Goal: Book appointment/travel/reservation

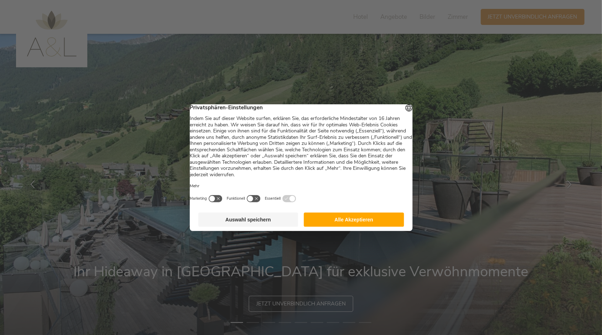
click at [339, 222] on button "Alle Akzeptieren" at bounding box center [354, 220] width 100 height 14
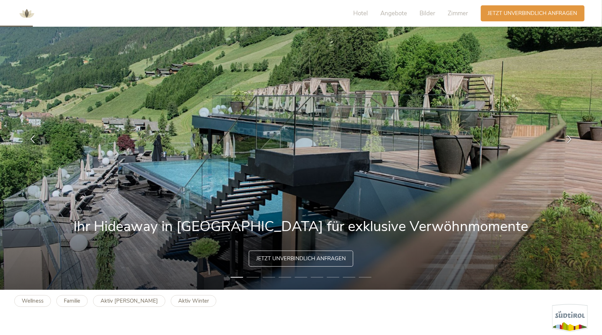
scroll to position [143, 0]
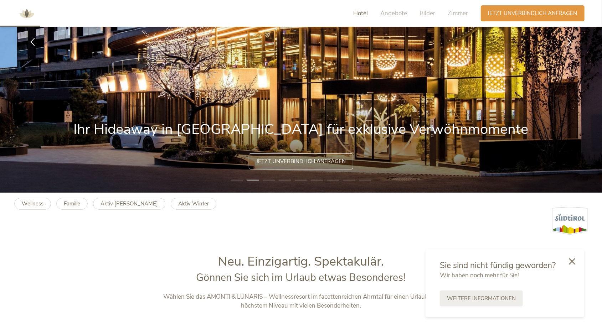
click at [360, 14] on span "Hotel" at bounding box center [361, 13] width 15 height 8
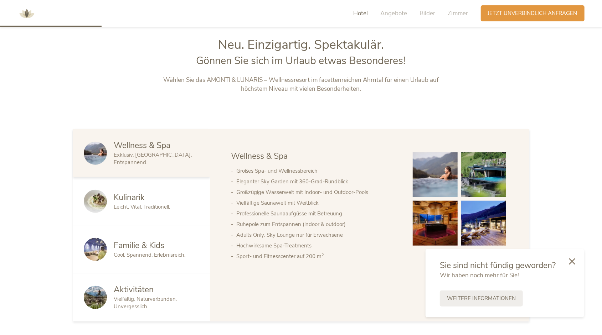
scroll to position [360, 0]
click at [392, 13] on span "Angebote" at bounding box center [394, 13] width 27 height 8
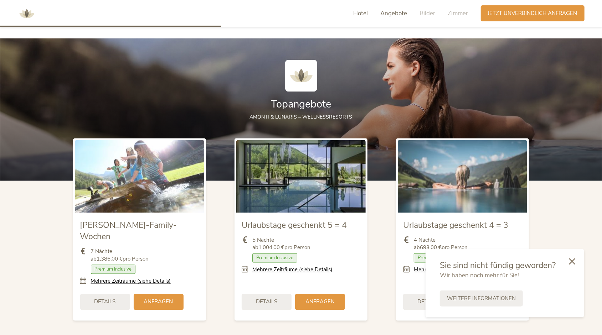
scroll to position [784, 0]
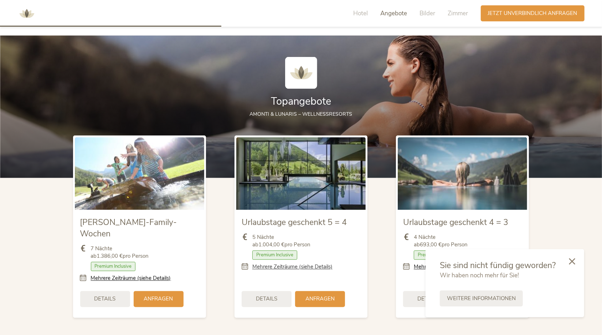
click at [277, 269] on link "Mehrere Zeiträume (siehe Details)" at bounding box center [292, 267] width 80 height 7
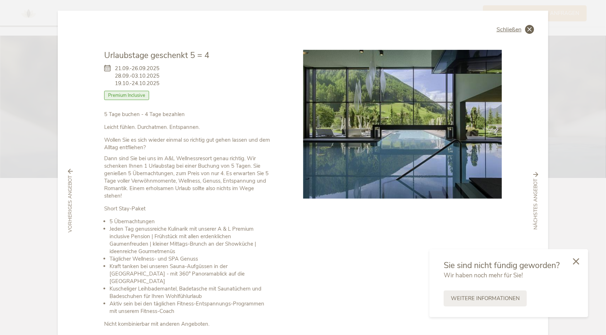
click at [501, 27] on span "Schließen" at bounding box center [508, 30] width 25 height 6
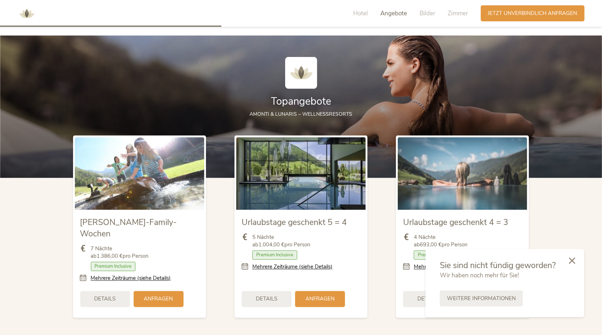
click at [574, 261] on icon at bounding box center [572, 261] width 6 height 6
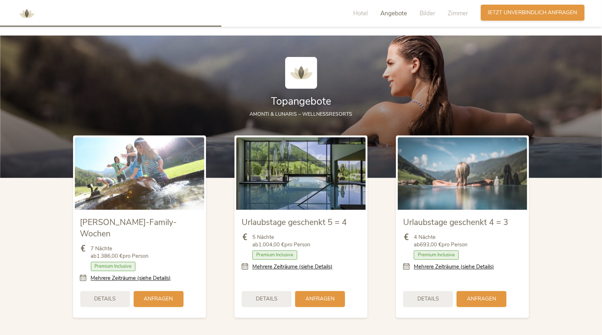
click at [530, 10] on span "Jetzt unverbindlich anfragen" at bounding box center [532, 12] width 89 height 7
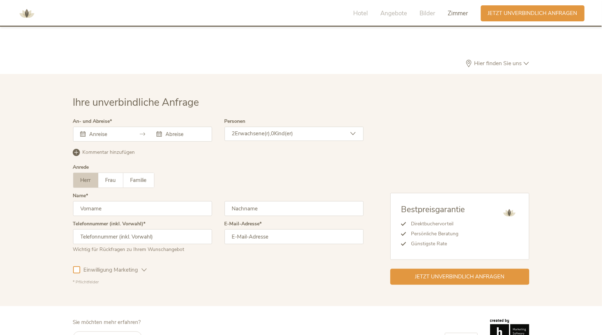
scroll to position [2132, 0]
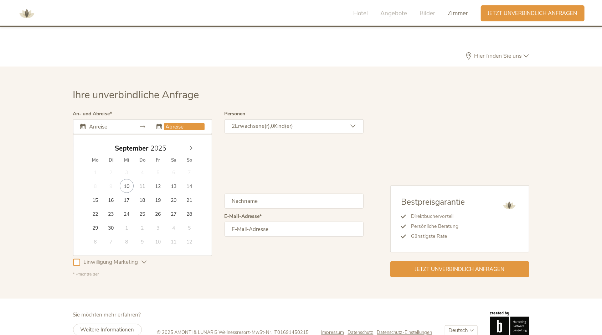
click at [181, 123] on input "text" at bounding box center [184, 126] width 41 height 7
click at [193, 146] on icon at bounding box center [191, 148] width 5 height 5
type input "[DATE]"
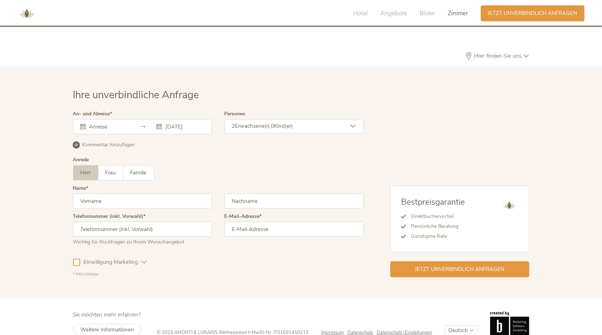
click at [320, 119] on div "2 Erwachsene(r), 0 Kind(er)" at bounding box center [294, 126] width 139 height 14
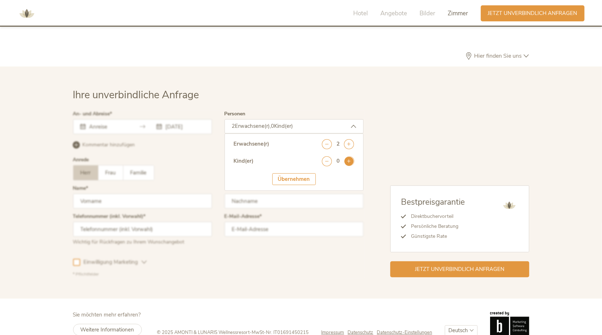
click at [351, 156] on icon at bounding box center [349, 161] width 10 height 10
click at [350, 156] on icon at bounding box center [349, 161] width 10 height 10
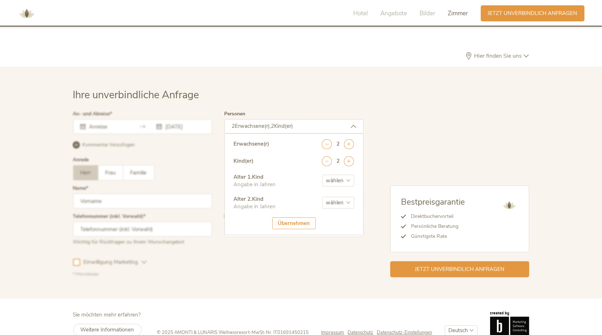
click at [338, 175] on select "wählen 0 1 2 3 4 5 6 7 8 9 10 11 12 13 14 15 16 17" at bounding box center [338, 181] width 32 height 12
select select "9"
click at [322, 175] on select "wählen 0 1 2 3 4 5 6 7 8 9 10 11 12 13 14 15 16 17" at bounding box center [338, 181] width 32 height 12
click at [334, 197] on select "wählen 0 1 2 3 4 5 6 7 8 9 10 11 12 13 14 15 16 17" at bounding box center [338, 203] width 32 height 12
select select "11"
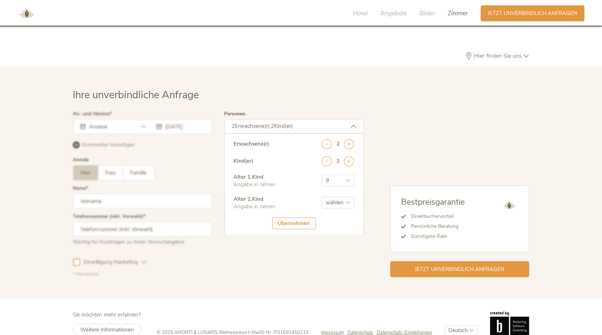
click at [322, 197] on select "wählen 0 1 2 3 4 5 6 7 8 9 10 11 12 13 14 15 16 17" at bounding box center [338, 203] width 32 height 12
click at [291, 218] on div "Übernehmen" at bounding box center [293, 224] width 43 height 12
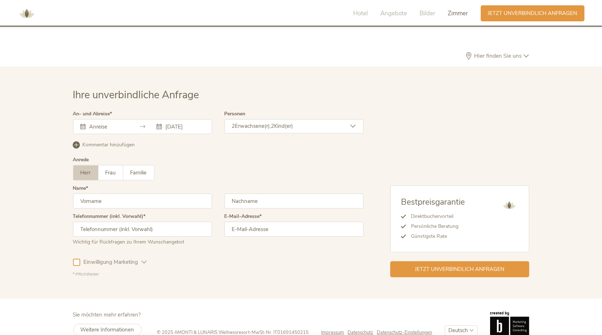
click at [127, 194] on input "text" at bounding box center [142, 201] width 139 height 15
click at [136, 169] on span "Familie" at bounding box center [138, 172] width 16 height 7
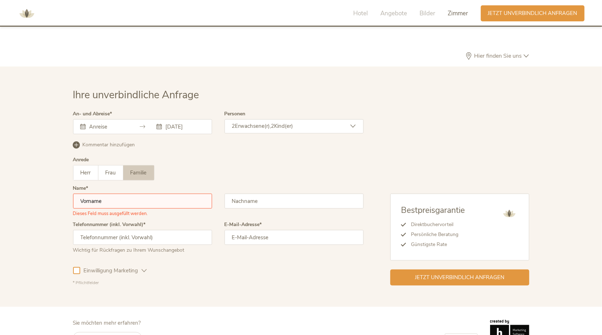
click at [123, 194] on input "text" at bounding box center [142, 201] width 139 height 15
click at [84, 169] on span "Herr" at bounding box center [86, 172] width 10 height 7
click at [124, 194] on input "text" at bounding box center [142, 201] width 139 height 15
type input "[PERSON_NAME]"
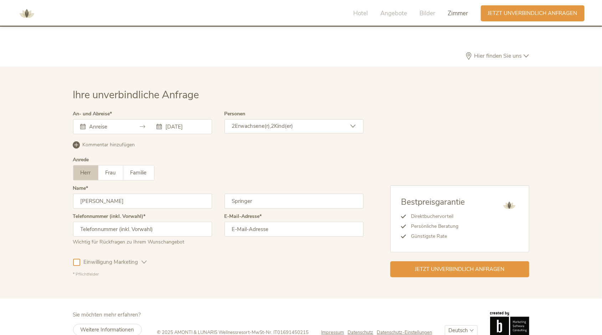
type input "Springer"
click at [271, 222] on input "email" at bounding box center [294, 229] width 139 height 15
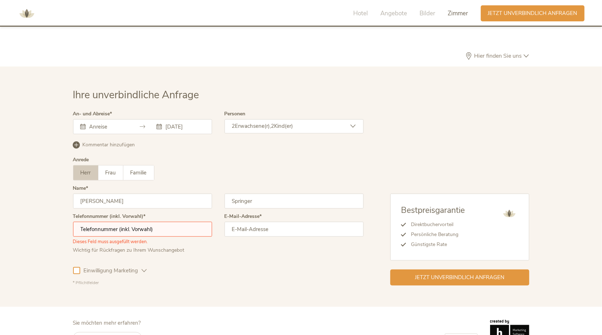
type input "[PERSON_NAME][EMAIL_ADDRESS][PERSON_NAME][DOMAIN_NAME]"
click at [169, 222] on input "text" at bounding box center [142, 229] width 139 height 15
type input "004366488183375"
drag, startPoint x: 225, startPoint y: 258, endPoint x: 212, endPoint y: 258, distance: 13.5
click at [224, 260] on div "Einwilligung Marketing Einwilligung Profilierung" at bounding box center [218, 270] width 291 height 21
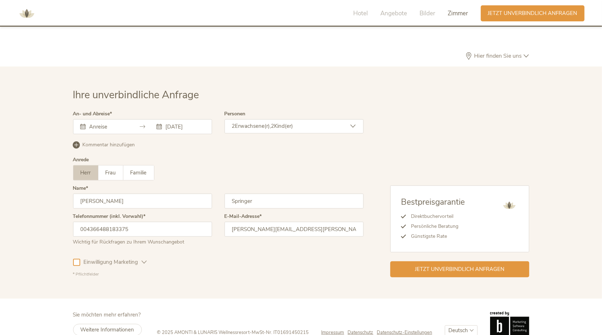
click at [98, 259] on span "Einwilligung Marketing" at bounding box center [111, 262] width 62 height 7
click at [208, 158] on div "Anrede Herr Frau Familie Herr Frau Familie" at bounding box center [218, 172] width 291 height 29
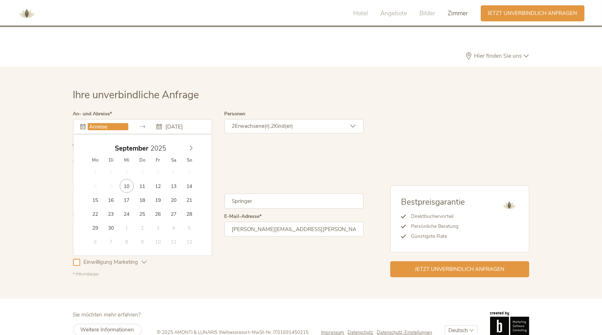
click at [97, 123] on input "text" at bounding box center [108, 126] width 41 height 7
click at [192, 146] on icon at bounding box center [191, 148] width 5 height 5
type input "[DATE]"
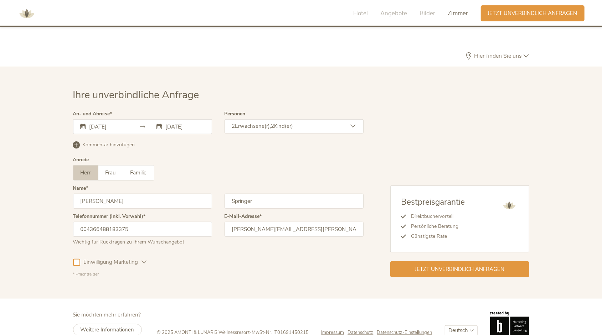
click at [236, 140] on div "Kommentar hinzufügen Kommentar entfernen" at bounding box center [218, 144] width 291 height 9
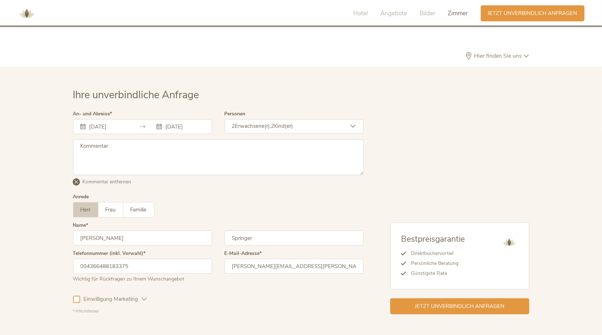
click at [414, 164] on div "Bestpreisgarantie Direktbuchervorteil Persönliche Beratung Günstigste Rate Jetz…" at bounding box center [447, 213] width 166 height 203
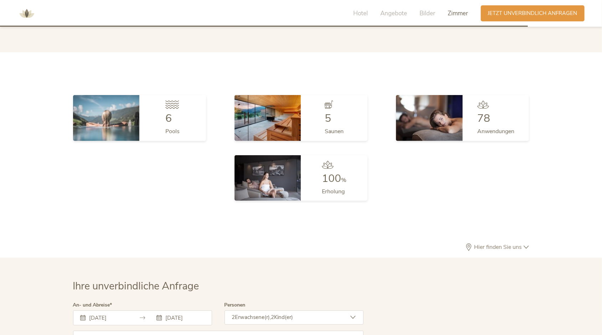
scroll to position [2134, 0]
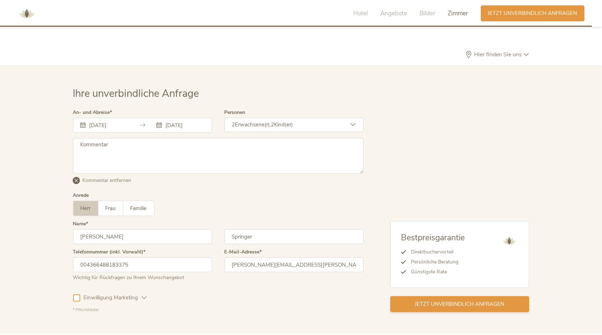
click at [461, 297] on div "Jetzt unverbindlich anfragen" at bounding box center [459, 305] width 139 height 16
